Goal: Task Accomplishment & Management: Manage account settings

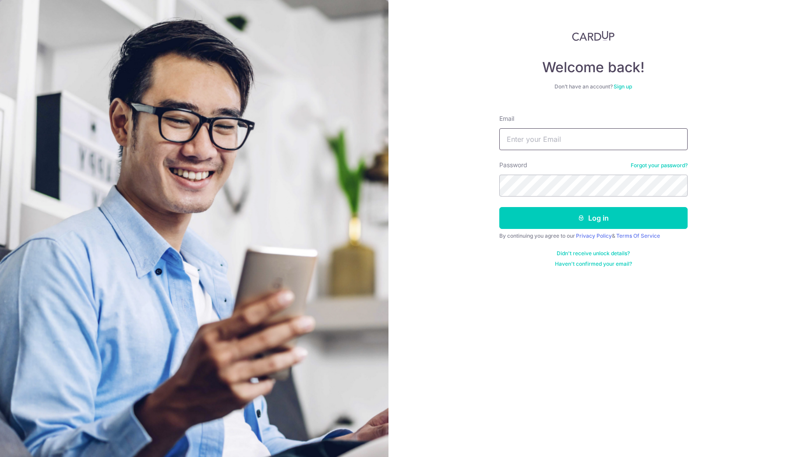
type input "simbaxin@hotmail.com"
drag, startPoint x: 0, startPoint y: 0, endPoint x: 608, endPoint y: 229, distance: 649.4
click at [608, 229] on form "Email simbaxin@hotmail.com Password Forgot your password? Log in By continuing …" at bounding box center [593, 188] width 188 height 160
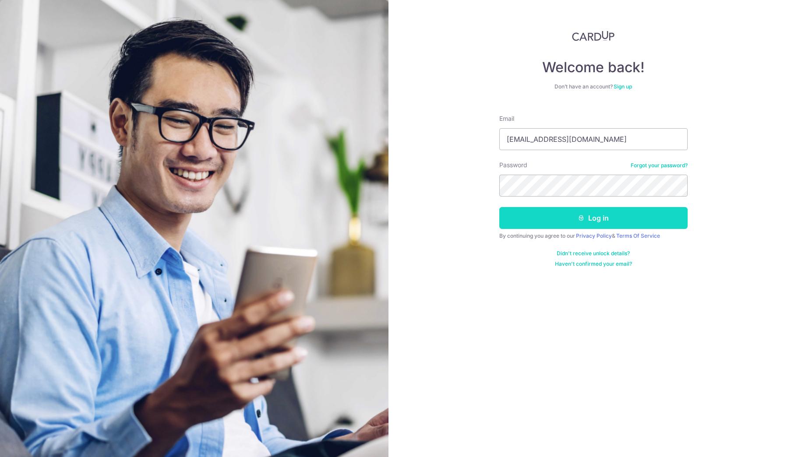
click at [557, 215] on button "Log in" at bounding box center [593, 218] width 188 height 22
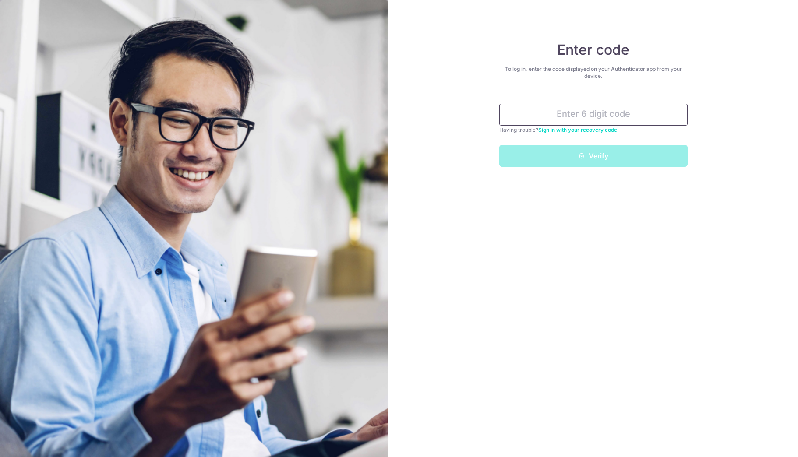
click at [519, 117] on input "text" at bounding box center [593, 115] width 188 height 22
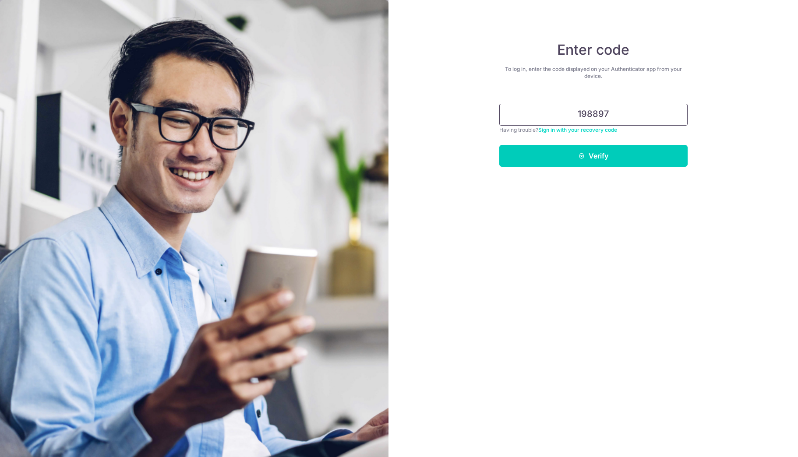
type input "198897"
click at [499, 145] on button "Verify" at bounding box center [593, 156] width 188 height 22
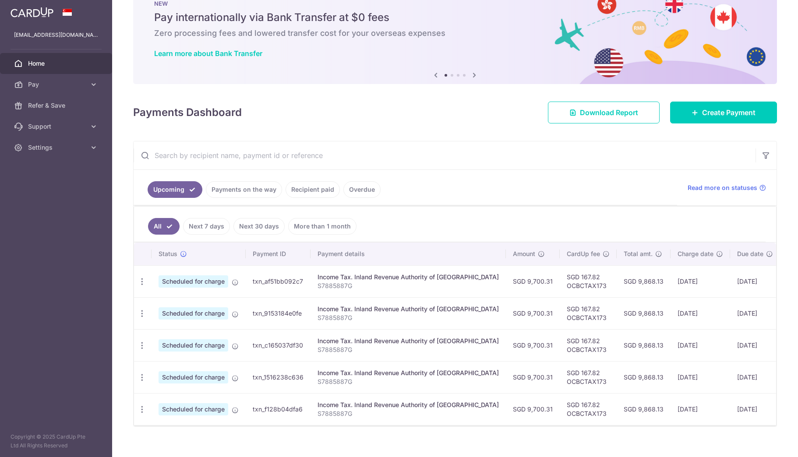
scroll to position [43, 0]
